Goal: Task Accomplishment & Management: Use online tool/utility

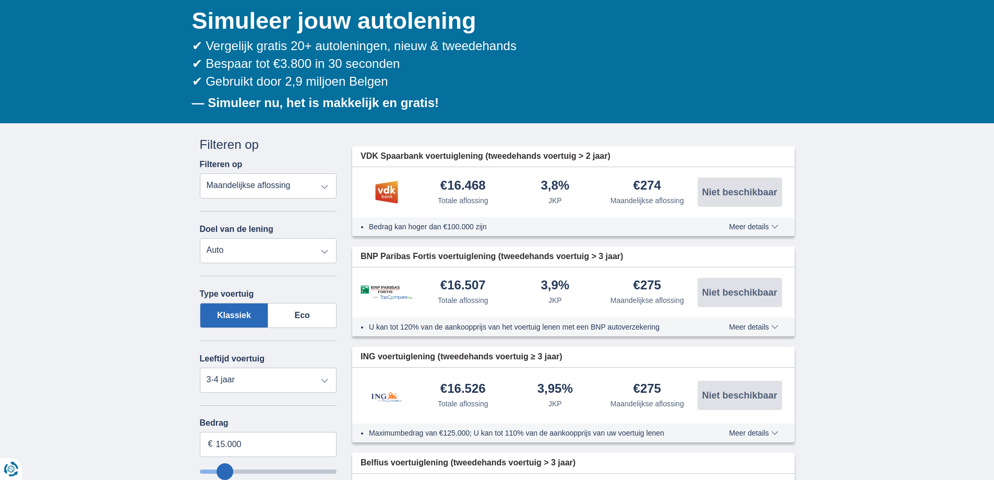
scroll to position [157, 0]
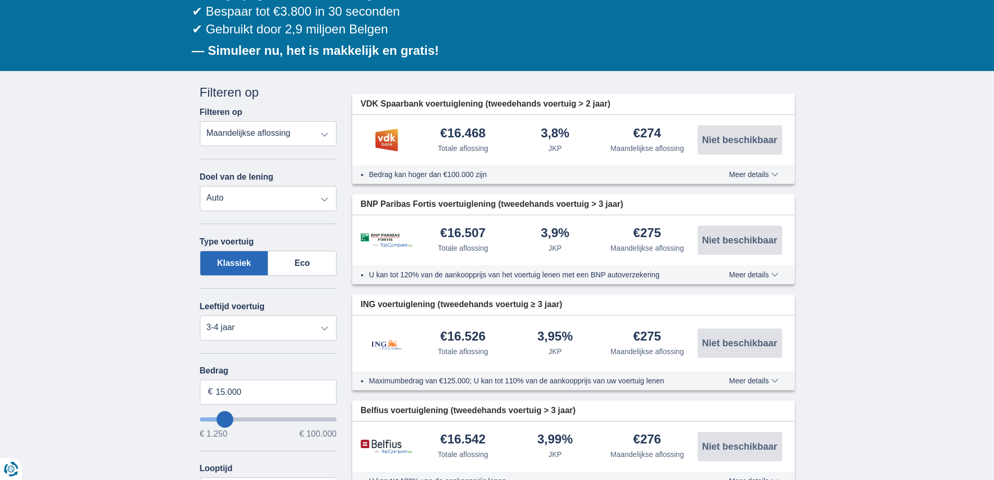
type input "16.250"
type input "16250"
select select "84"
type input "15.250"
type input "15250"
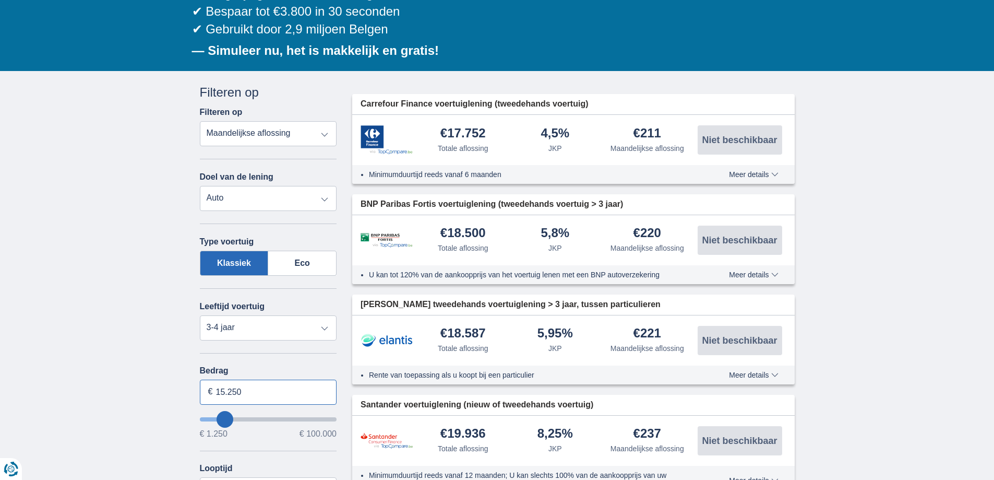
click at [293, 394] on input "15.250" at bounding box center [268, 391] width 137 height 25
type input "1"
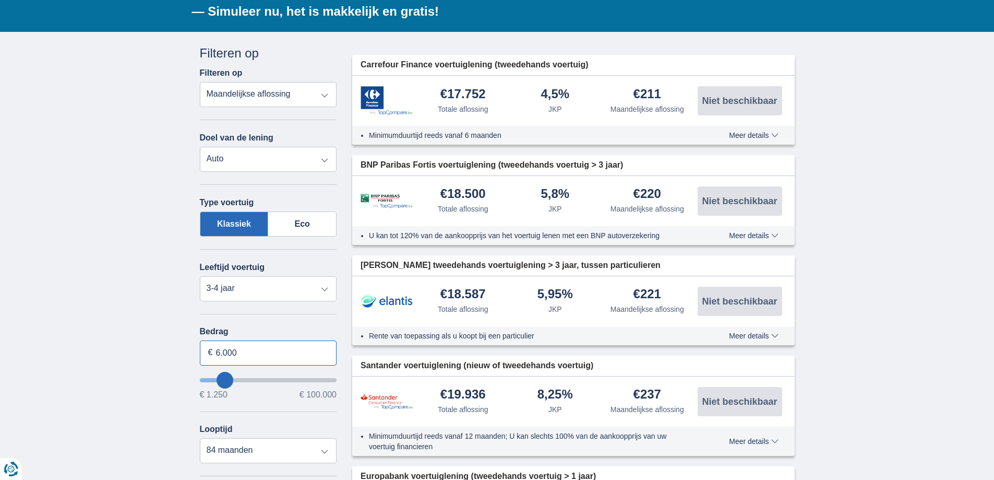
scroll to position [261, 0]
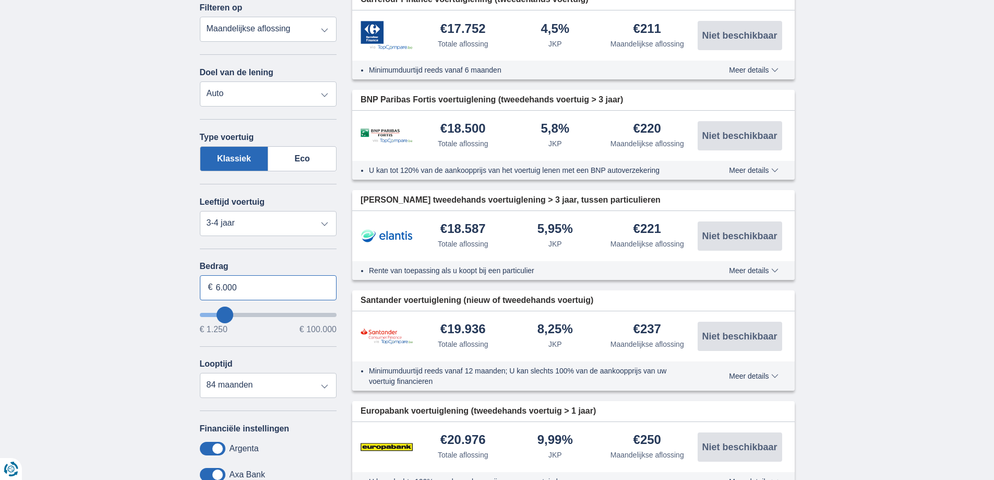
type input "6.000"
type input "6250"
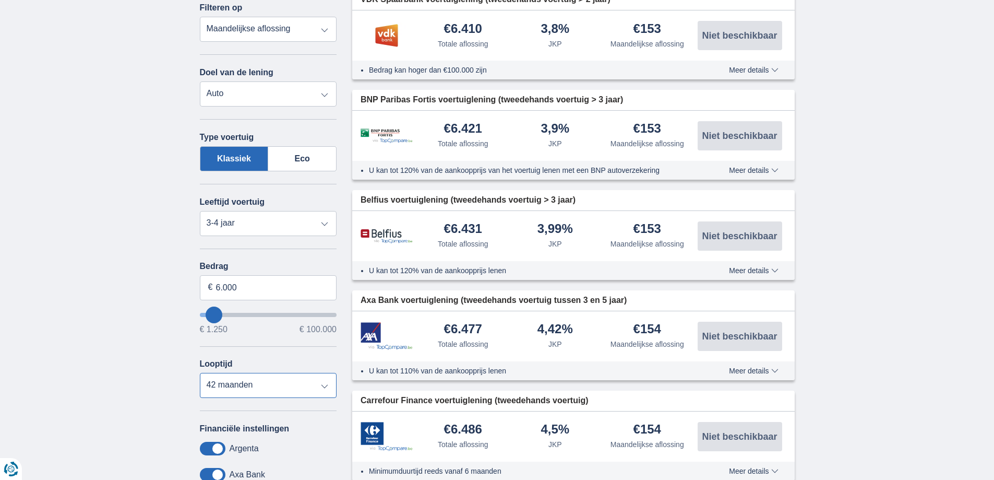
select select "36"
click at [200, 373] on select "12 maanden 18 maanden 24 maanden 30 maanden 36 maanden 42 maanden" at bounding box center [268, 385] width 137 height 25
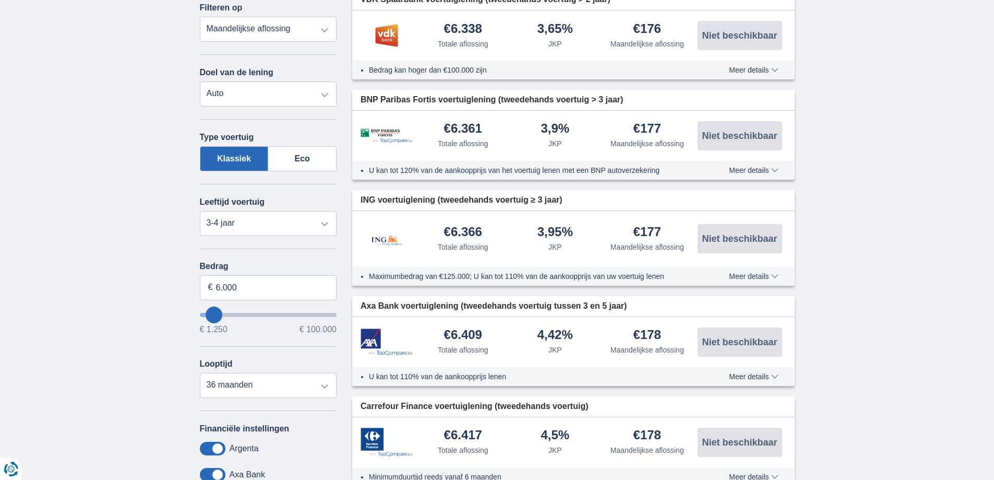
type input "9.250"
type input "9250"
select select "48"
type input "10.250"
type input "11250"
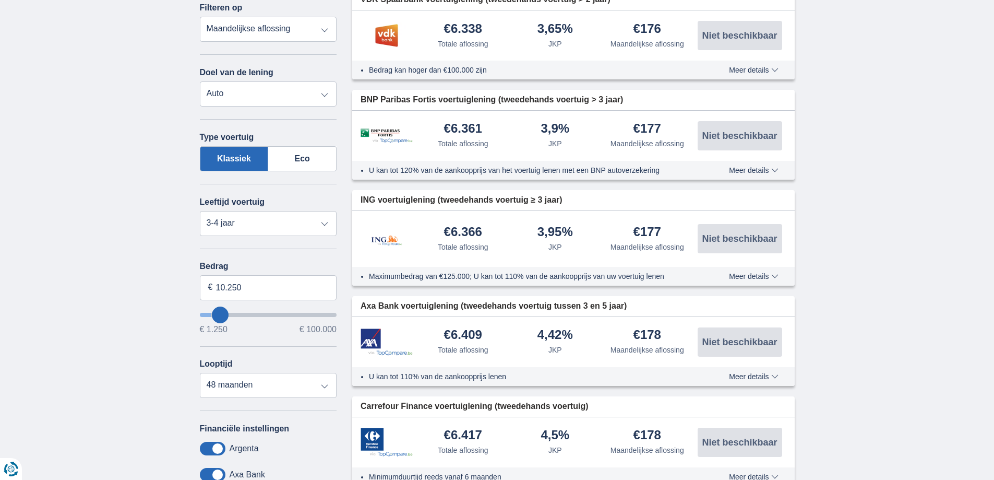
type input "11.250"
select select "60"
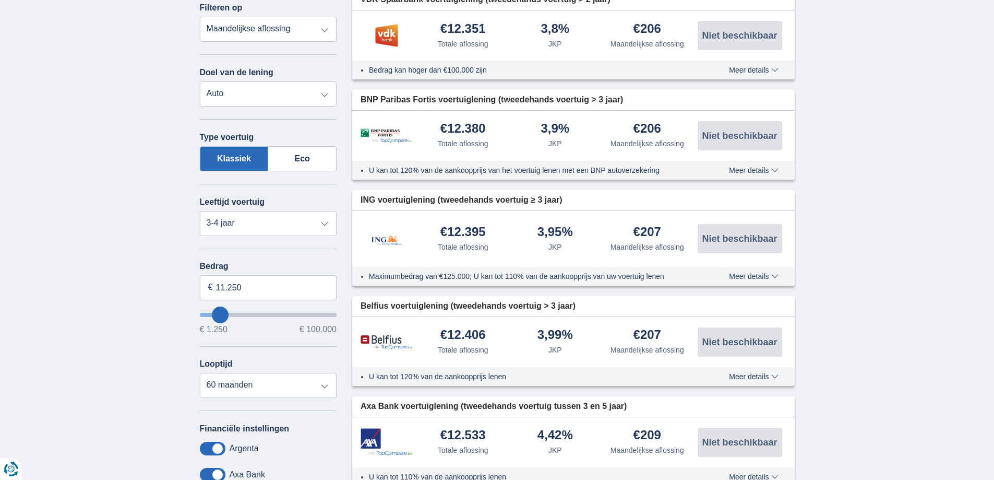
type input "12.250"
type input "15250"
type input "15.250"
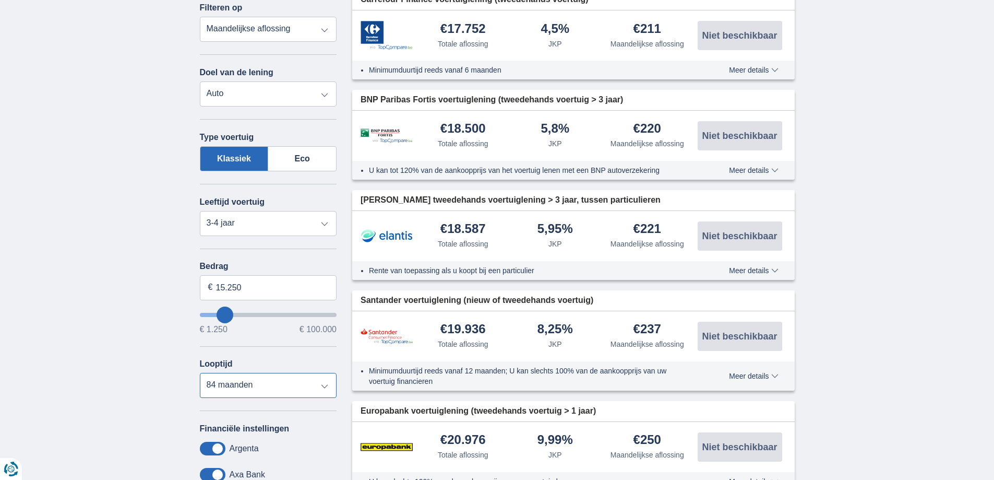
click at [325, 385] on select "12 maanden 18 maanden 24 maanden 30 maanden 36 maanden 42 maanden 48 maanden 60…" at bounding box center [268, 385] width 137 height 25
click at [200, 373] on select "12 maanden 18 maanden 24 maanden 30 maanden 36 maanden 42 maanden 48 maanden 60…" at bounding box center [268, 385] width 137 height 25
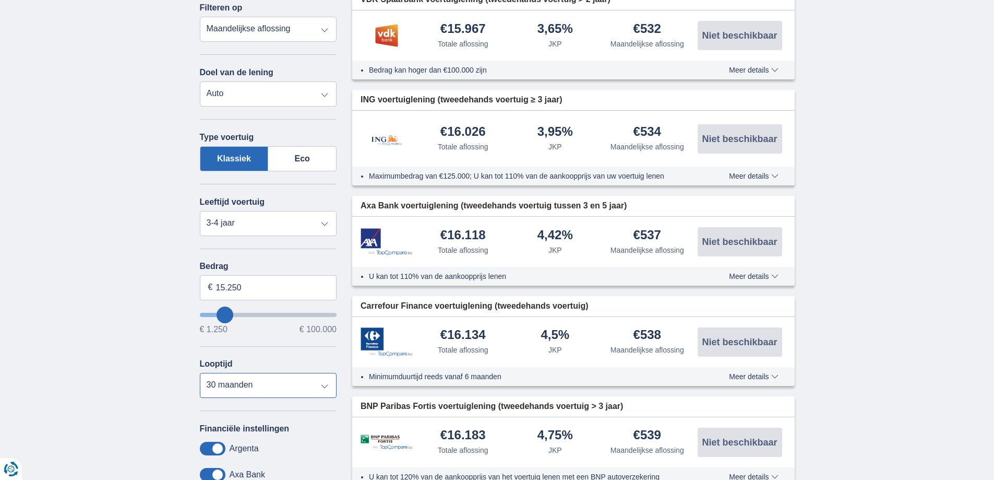
click at [326, 385] on select "12 maanden 18 maanden 24 maanden 30 maanden 36 maanden 42 maanden 48 maanden 60…" at bounding box center [268, 385] width 137 height 25
select select "24"
click at [200, 373] on select "12 maanden 18 maanden 24 maanden 30 maanden 36 maanden 42 maanden 48 maanden 60…" at bounding box center [268, 385] width 137 height 25
